Goal: Task Accomplishment & Management: Use online tool/utility

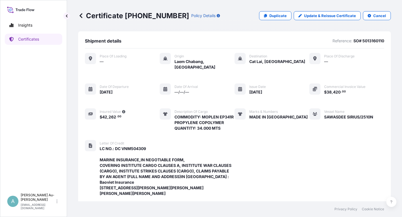
scroll to position [199, 0]
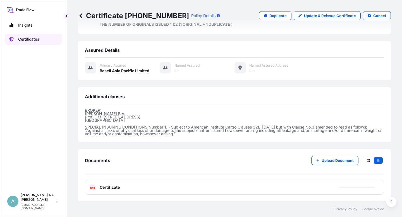
click at [36, 39] on p "Certificates" at bounding box center [28, 39] width 21 height 6
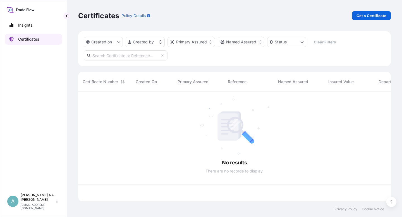
scroll to position [108, 308]
click at [113, 56] on input "text" at bounding box center [126, 55] width 84 height 10
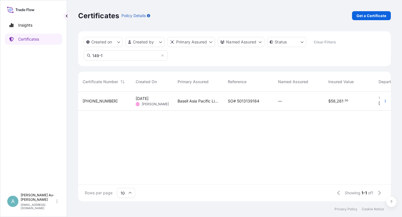
click at [98, 56] on input "149-1" at bounding box center [126, 55] width 84 height 10
type input "1491-1"
click at [240, 102] on span "SO# 5013204953" at bounding box center [244, 101] width 33 height 6
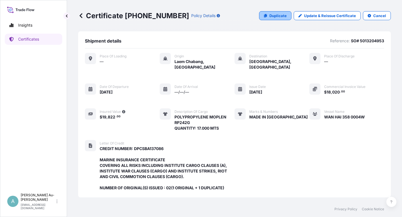
click at [279, 17] on p "Duplicate" at bounding box center [278, 16] width 17 height 6
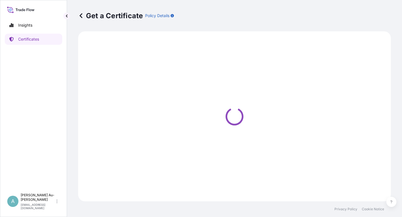
select select "Sea"
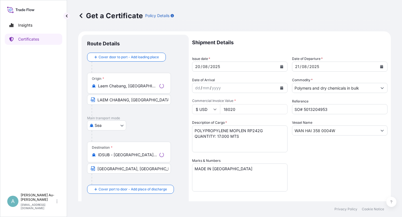
select select "32034"
click at [319, 131] on input "WAN HAI 358 0004W" at bounding box center [335, 130] width 85 height 10
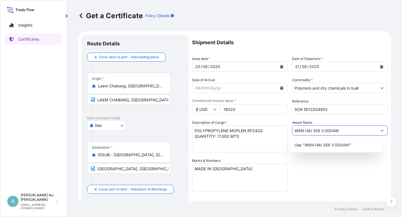
type input "WAN HAI 358 V.0004W"
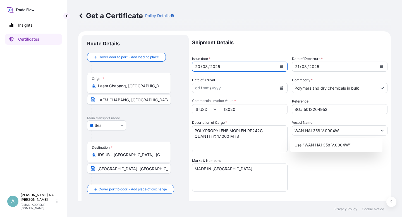
click at [280, 65] on button "Calendar" at bounding box center [281, 66] width 9 height 9
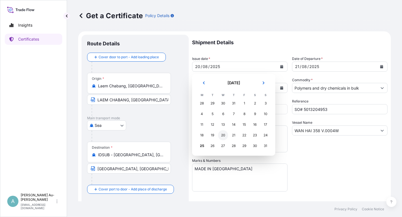
click at [222, 137] on div "20" at bounding box center [223, 135] width 10 height 10
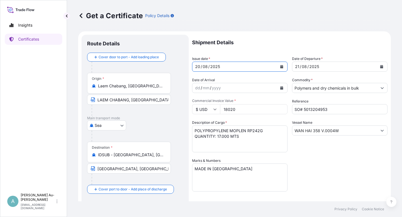
drag, startPoint x: 332, startPoint y: 150, endPoint x: 324, endPoint y: 150, distance: 8.7
click at [328, 150] on div "Vessel Name WAN HAI 358 V.0004W" at bounding box center [340, 136] width 96 height 32
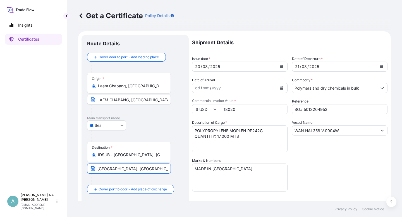
click at [98, 169] on input "[GEOGRAPHIC_DATA], [GEOGRAPHIC_DATA]-[GEOGRAPHIC_DATA]" at bounding box center [129, 168] width 84 height 10
click at [110, 170] on input "Text to appear on certificate" at bounding box center [129, 168] width 84 height 10
paste input "[GEOGRAPHIC_DATA], [GEOGRAPHIC_DATA]-[GEOGRAPHIC_DATA]"
type input "[GEOGRAPHIC_DATA], [GEOGRAPHIC_DATA]-[GEOGRAPHIC_DATA]"
click at [335, 172] on div "Shipment Details Issue date * [DATE] Date of Departure * [DATE] Date of Arrival…" at bounding box center [290, 178] width 196 height 287
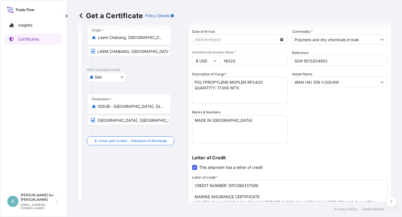
scroll to position [67, 0]
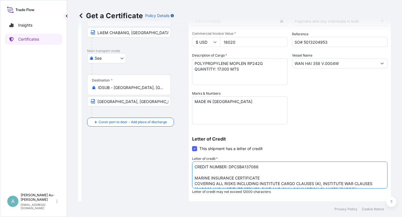
click at [261, 177] on textarea "CREDIT NUMBER: DPCSBA137086 MARINE INSURANCE CERTIFICATE COVERING ALL RISKS INC…" at bounding box center [290, 174] width 196 height 27
type textarea "CREDIT NUMBER: DPCSBA137086 MARINE INSURANCE COVERING ALL RISKS INCLUDING INSTI…"
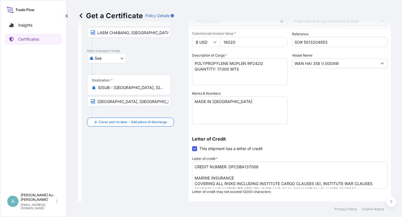
click at [330, 141] on p "Letter of Credit" at bounding box center [290, 138] width 196 height 4
click at [333, 121] on div "Shipment Details Issue date * [DATE] Date of Departure * [DATE] Date of Arrival…" at bounding box center [290, 111] width 196 height 287
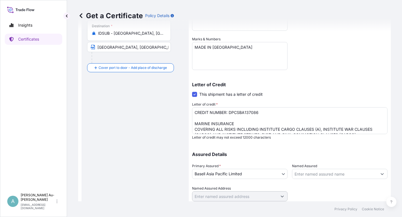
scroll to position [137, 0]
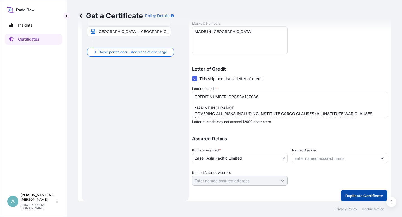
click at [354, 196] on p "Duplicate Certificate" at bounding box center [365, 195] width 38 height 6
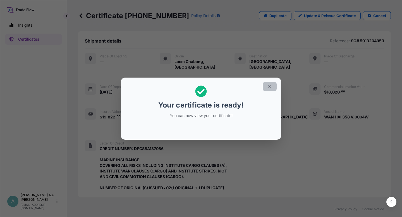
click at [272, 87] on icon "button" at bounding box center [269, 86] width 5 height 5
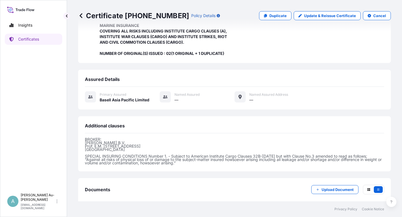
scroll to position [160, 0]
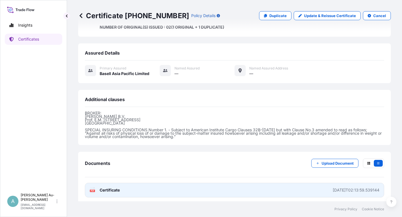
click at [154, 191] on link "PDF Certificate [DATE]T02:13:59.539144" at bounding box center [234, 189] width 299 height 15
